Goal: Task Accomplishment & Management: Manage account settings

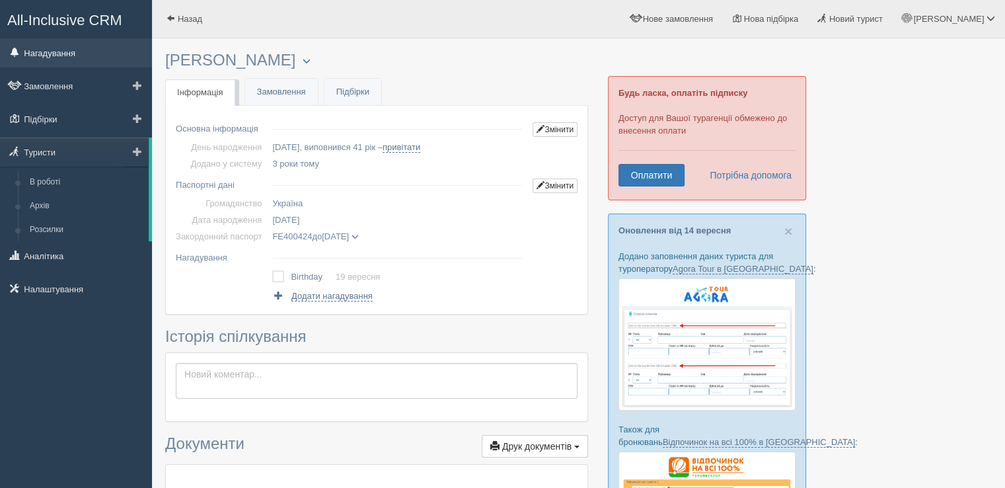
click at [65, 51] on link "Нагадування" at bounding box center [76, 52] width 152 height 29
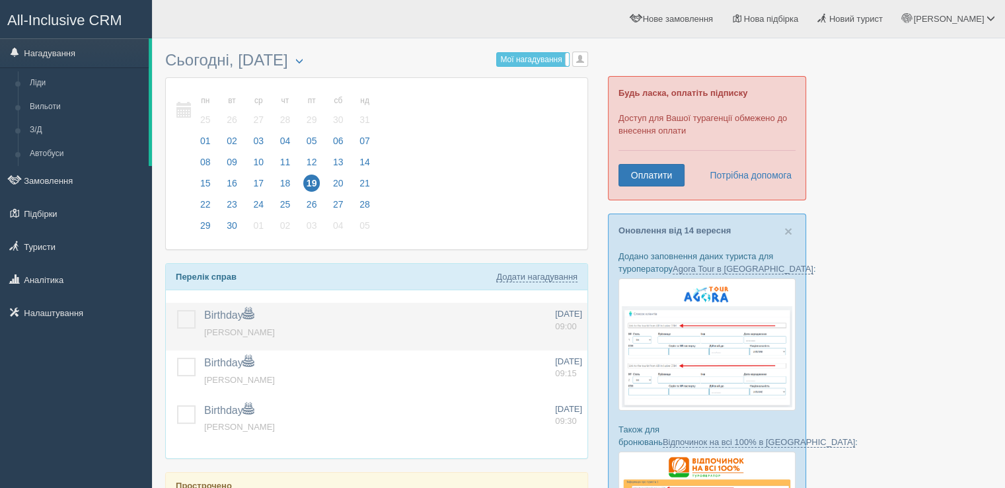
click at [177, 310] on label at bounding box center [177, 310] width 0 height 0
click at [0, 0] on input "checkbox" at bounding box center [0, 0] width 0 height 0
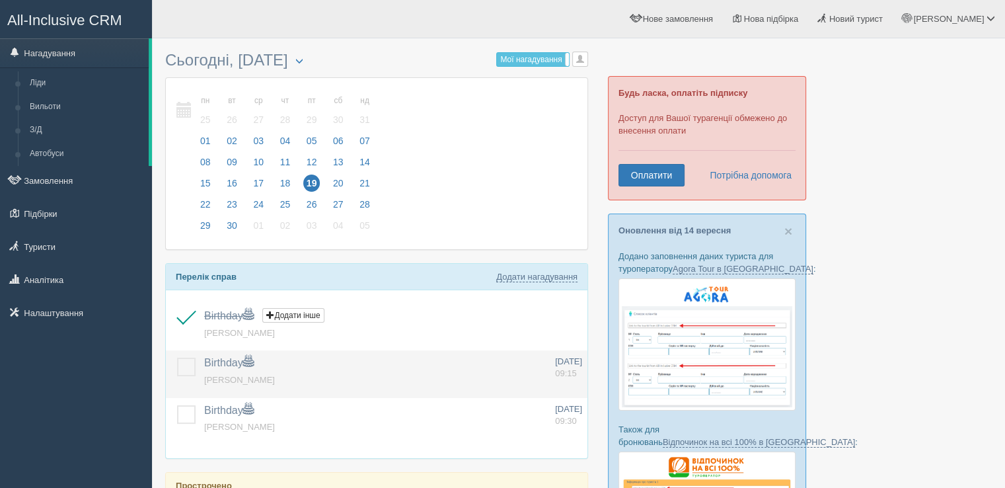
click at [177, 358] on label at bounding box center [177, 358] width 0 height 0
click at [0, 0] on input "checkbox" at bounding box center [0, 0] width 0 height 0
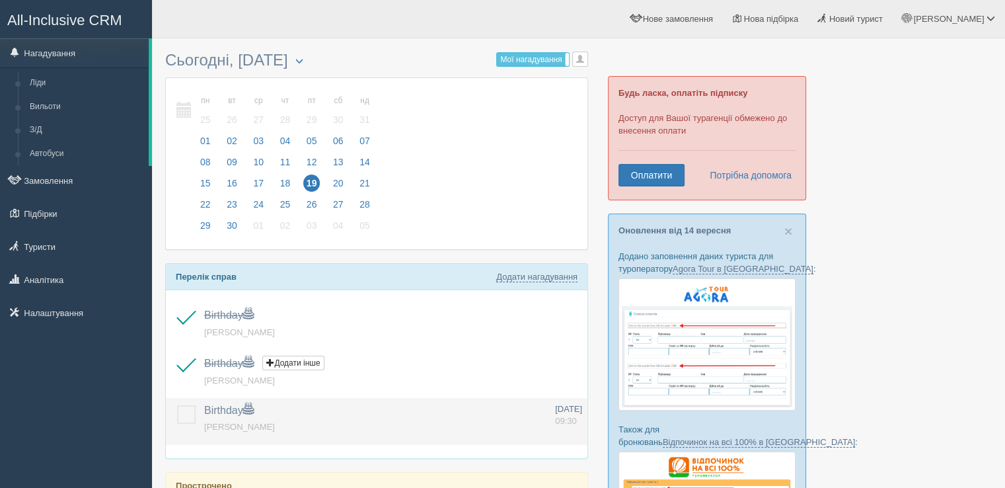
click at [177, 405] on label at bounding box center [177, 405] width 0 height 0
click at [0, 0] on input "checkbox" at bounding box center [0, 0] width 0 height 0
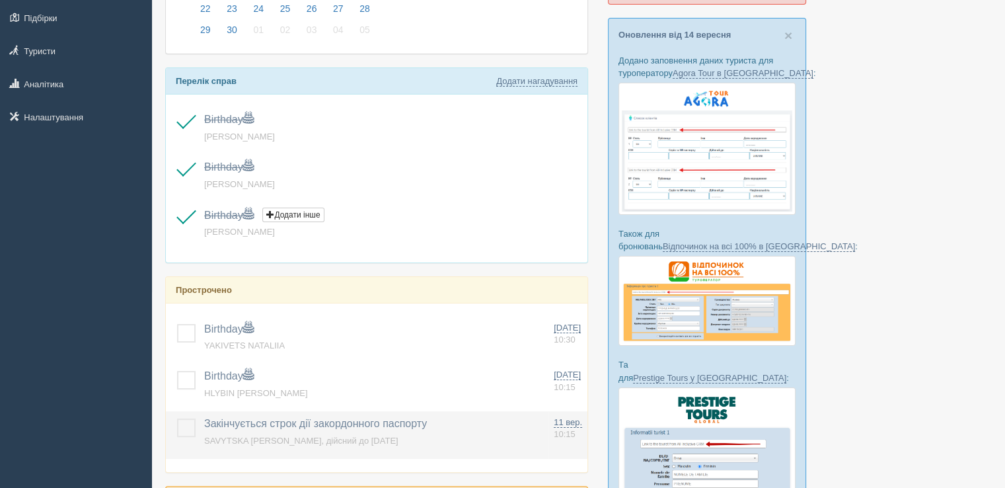
scroll to position [330, 0]
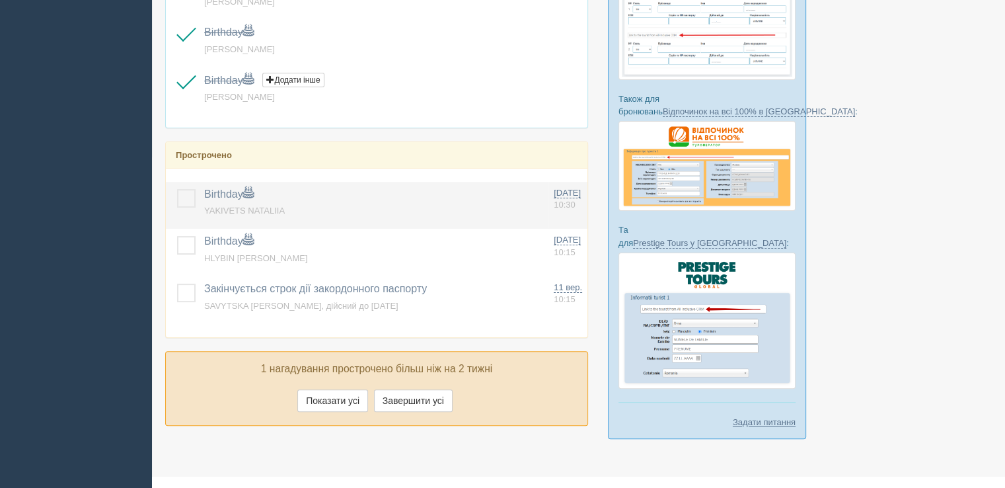
click at [177, 189] on label at bounding box center [177, 189] width 0 height 0
click at [0, 0] on input "checkbox" at bounding box center [0, 0] width 0 height 0
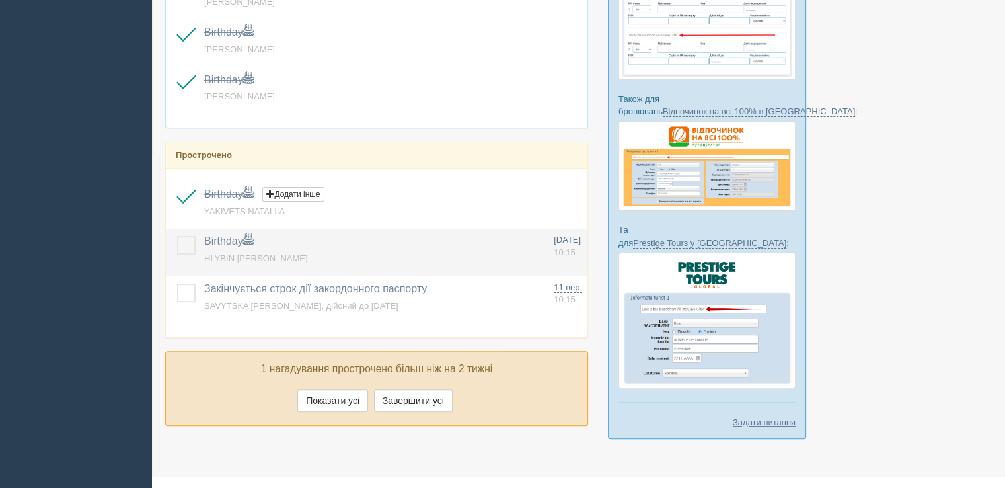
click at [177, 236] on label at bounding box center [177, 236] width 0 height 0
click at [0, 0] on input "checkbox" at bounding box center [0, 0] width 0 height 0
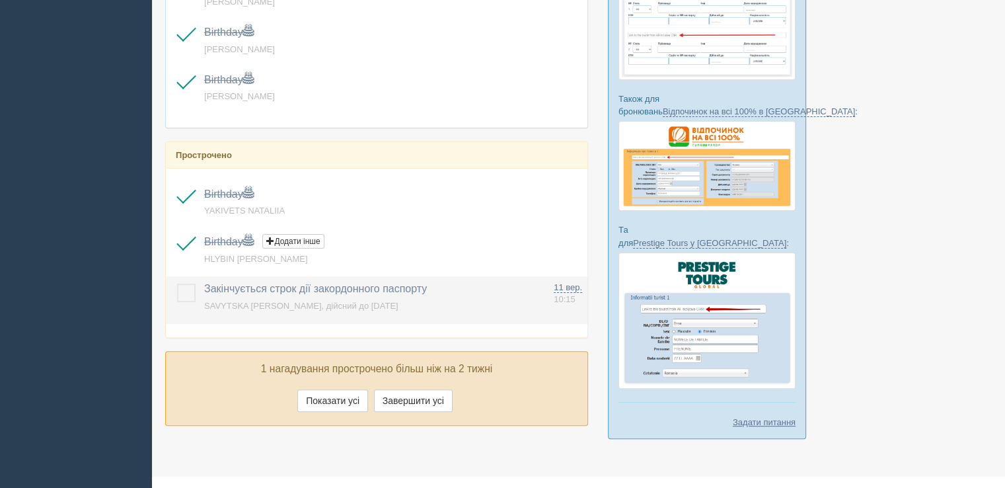
click at [177, 284] on label at bounding box center [177, 284] width 0 height 0
click at [0, 0] on input "checkbox" at bounding box center [0, 0] width 0 height 0
